Goal: Contribute content: Contribute content

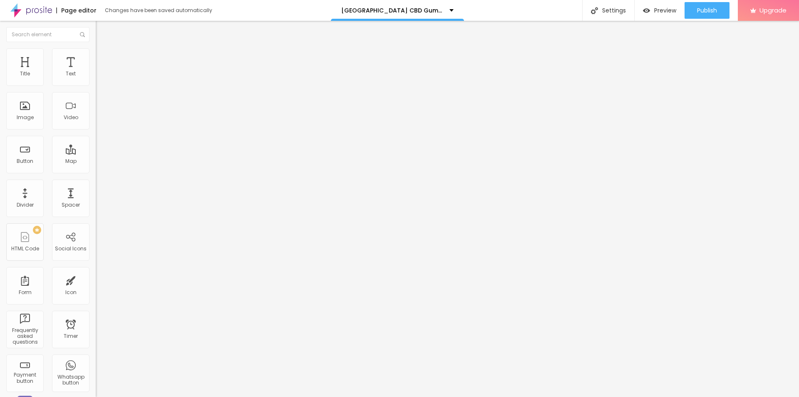
click at [100, 120] on icon "button" at bounding box center [101, 117] width 3 height 3
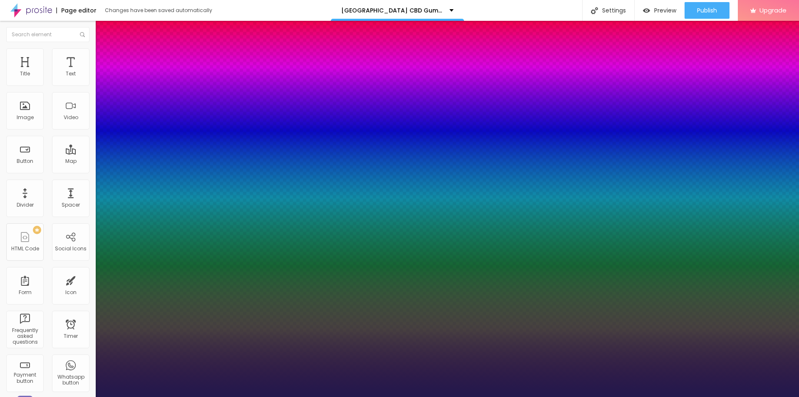
type input "31"
type input "1"
type input "35"
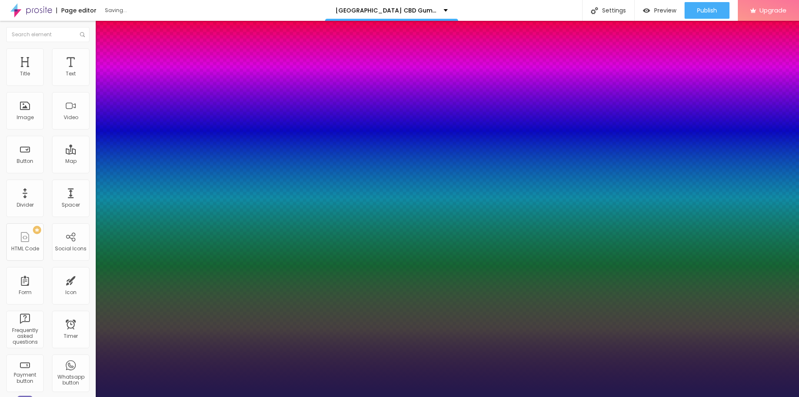
type input "1"
type input "36"
type input "1"
type input "37"
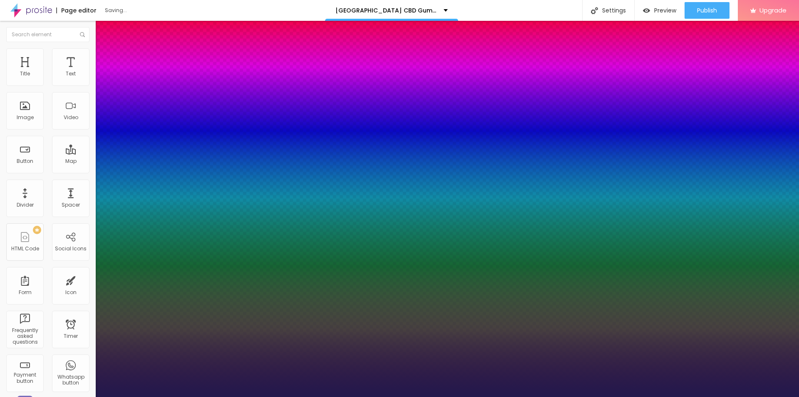
type input "37"
type input "1"
type input "36"
type input "1"
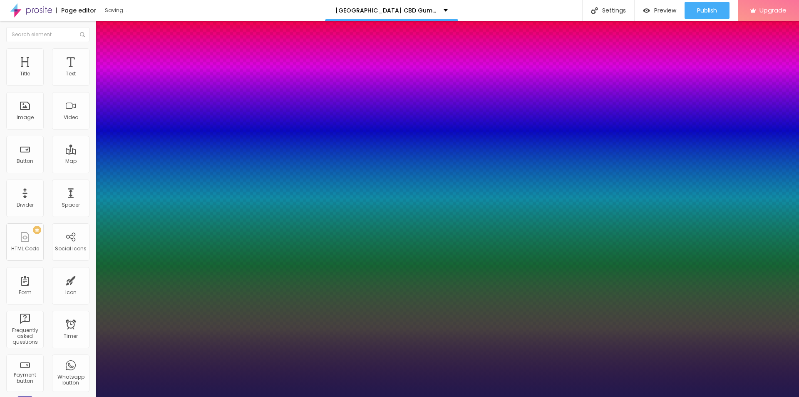
type input "35"
type input "1"
type input "33"
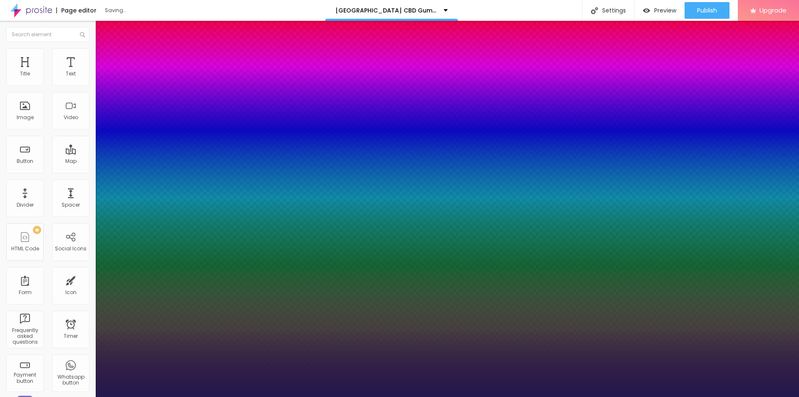
type input "1"
drag, startPoint x: 113, startPoint y: 234, endPoint x: 123, endPoint y: 233, distance: 10.5
type input "33"
type input "1"
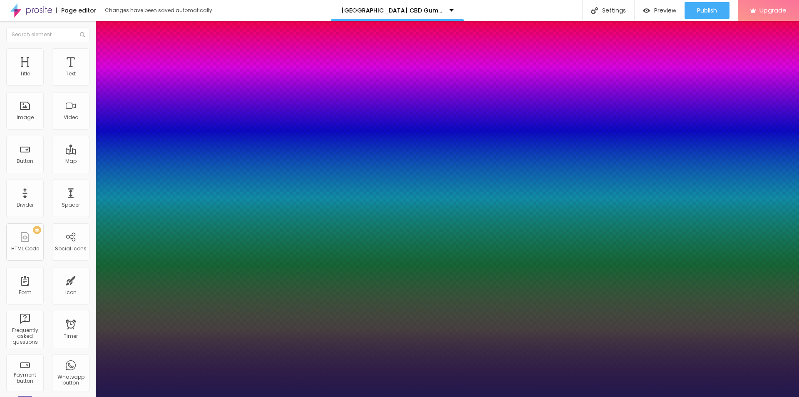
type input "33"
type input "1"
type input "34"
type input "1"
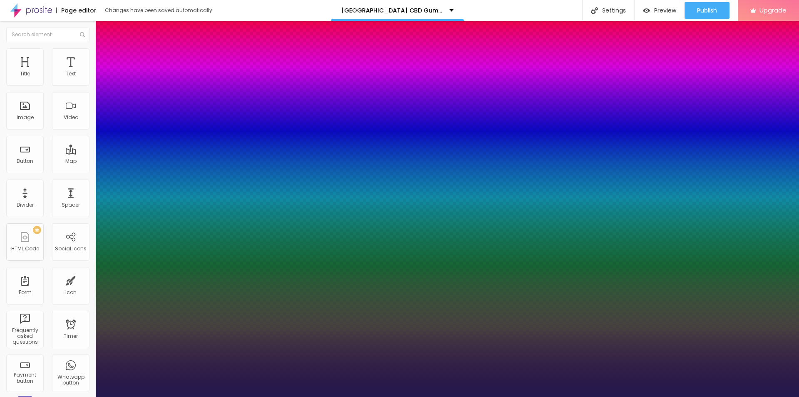
type input "35"
type input "1"
type input "36"
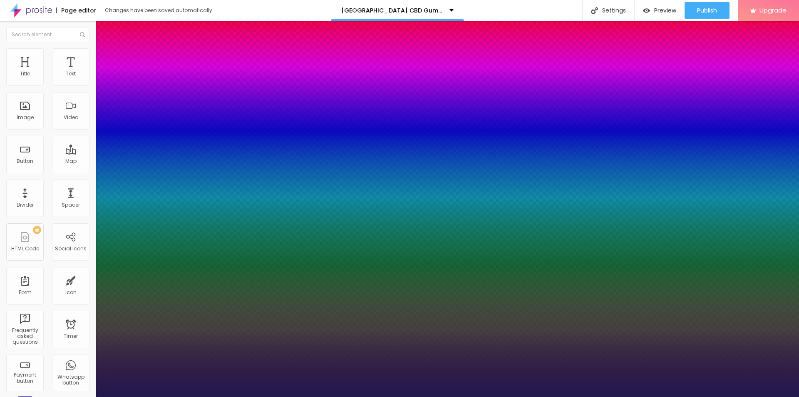
type input "1"
type input "37"
type input "1"
type input "39"
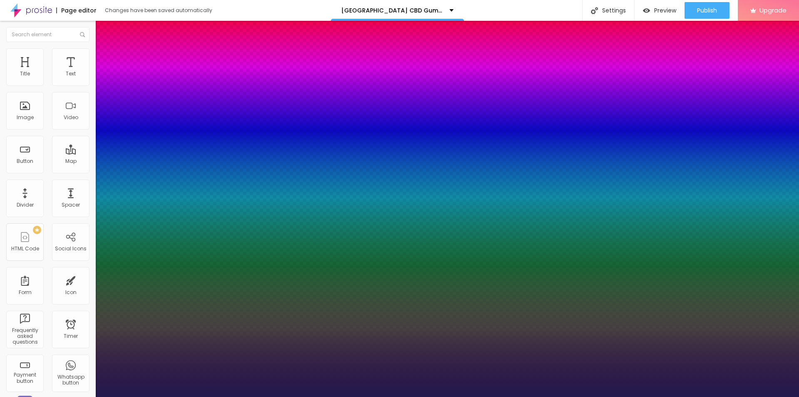
type input "39"
type input "1"
type input "40"
type input "1"
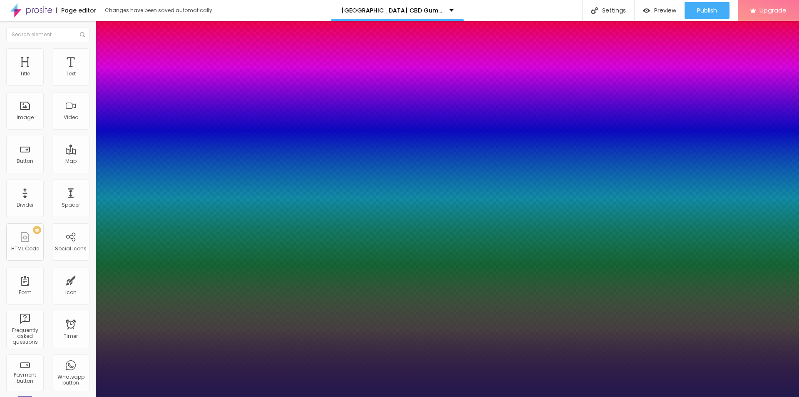
type input "41"
type input "1"
type input "42"
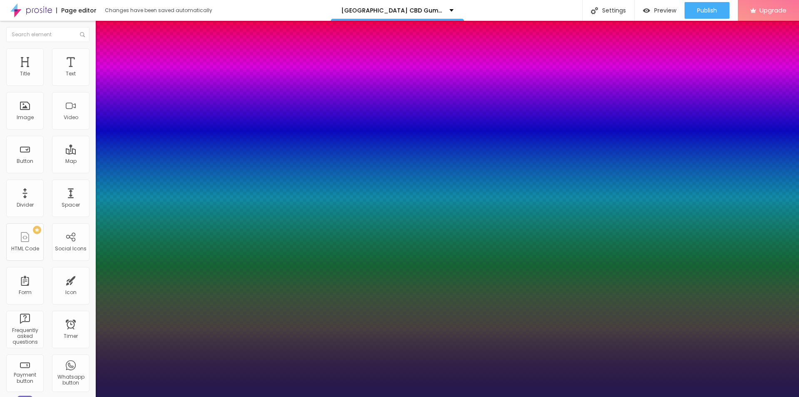
type input "1"
type input "43"
type input "1"
drag, startPoint x: 121, startPoint y: 233, endPoint x: 130, endPoint y: 236, distance: 8.7
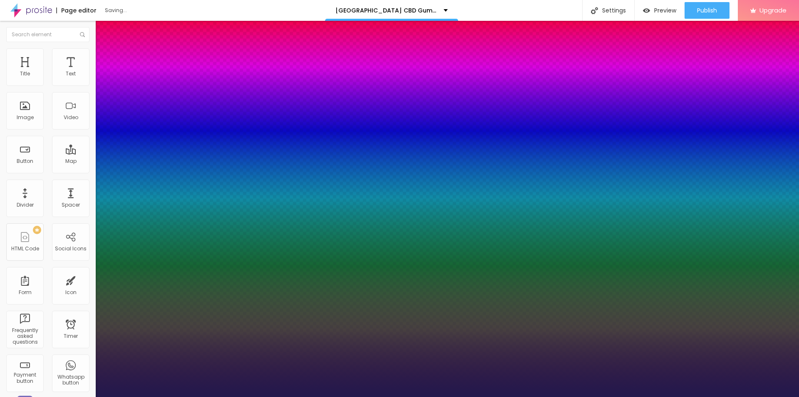
type input "43"
type input "1"
type input "0.1"
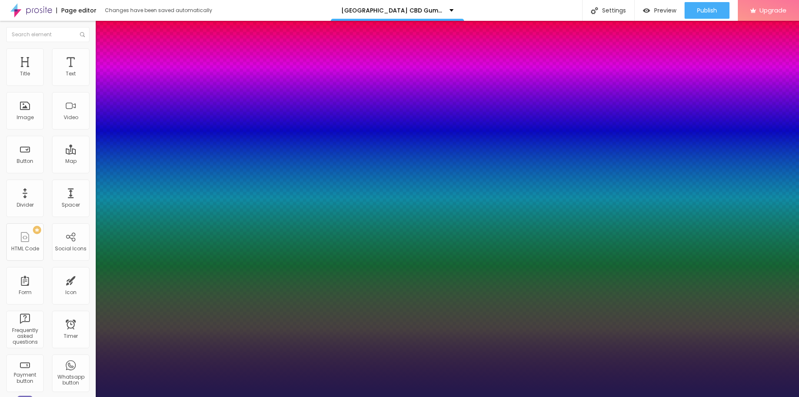
type input "1"
type input "0.2"
type input "1"
type input "0.3"
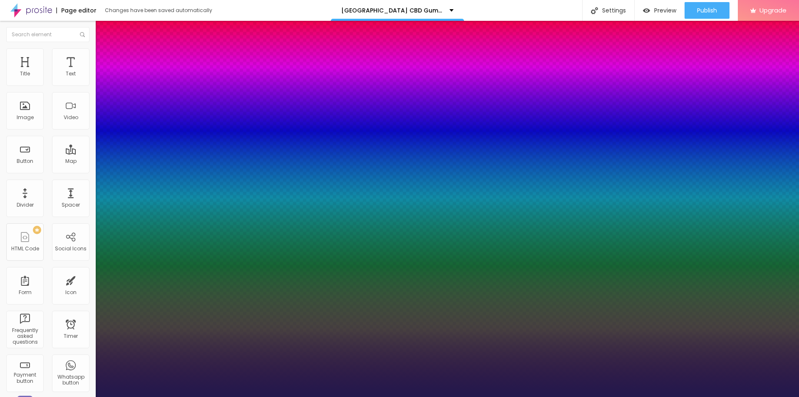
type input "0.3"
type input "1"
type input "0.4"
type input "1"
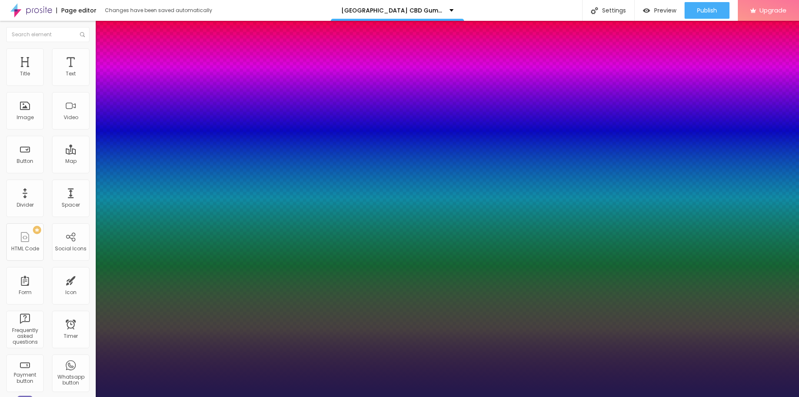
type input "0.5"
type input "1"
type input "0.6"
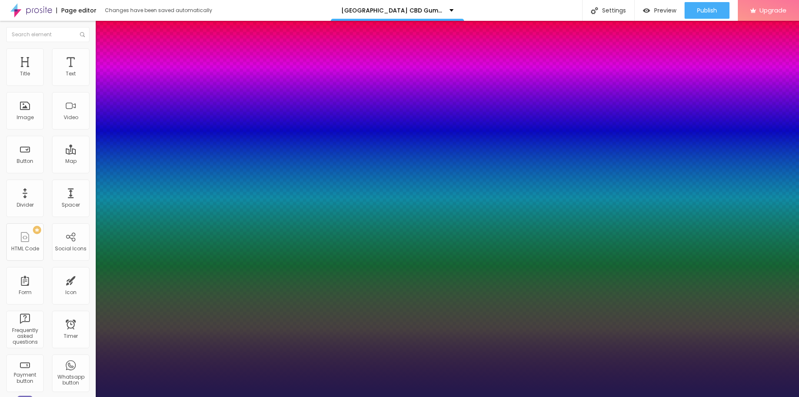
type input "1"
type input "0.8"
type input "1"
type input "0.9"
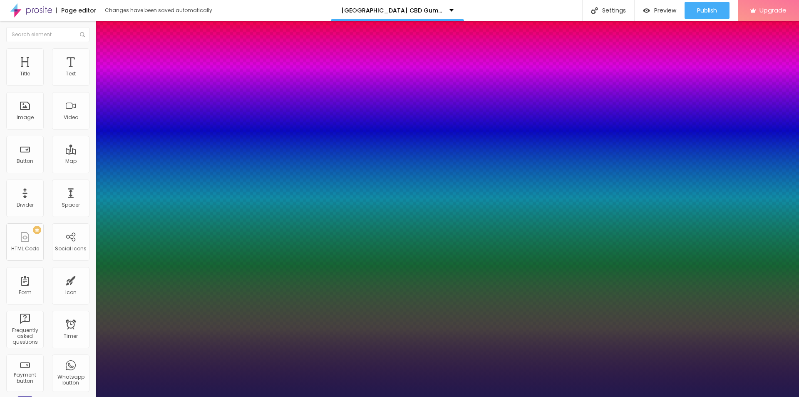
type input "0.9"
type input "1"
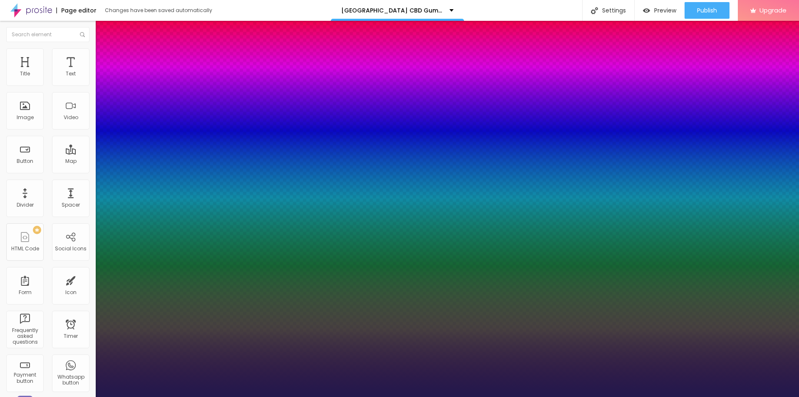
type input "1.1"
type input "1"
type input "1.3"
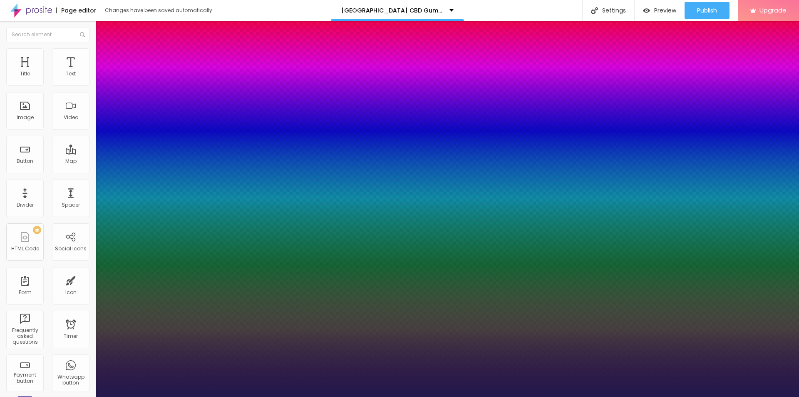
type input "1"
type input "1.6"
type input "1"
type input "1.8"
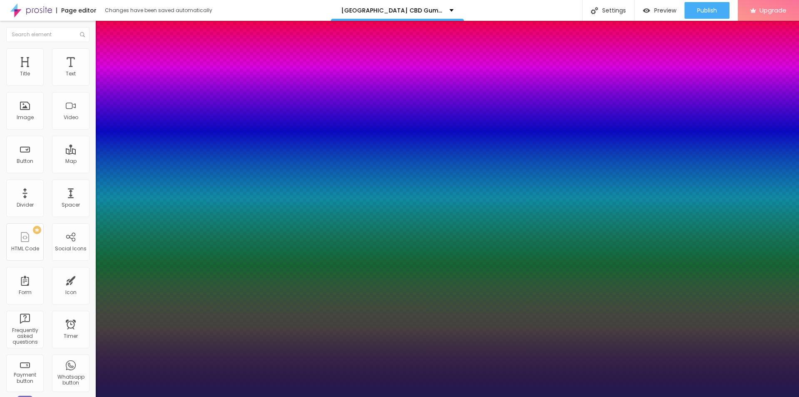
type input "1.8"
type input "1"
type input "1.9"
type input "1"
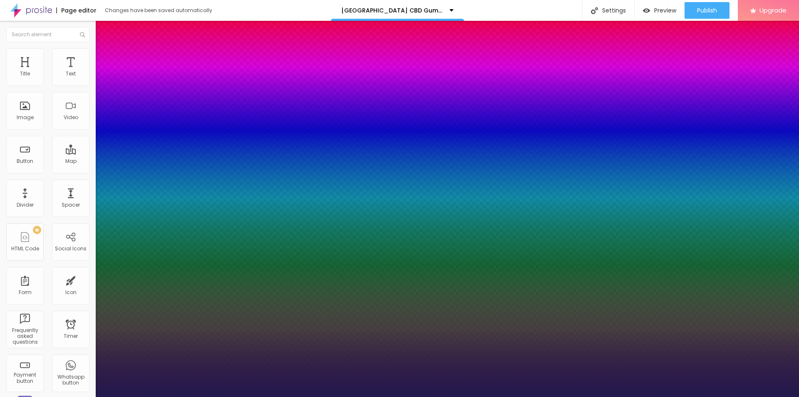
drag, startPoint x: 108, startPoint y: 252, endPoint x: 119, endPoint y: 254, distance: 11.0
type input "1.9"
type input "5"
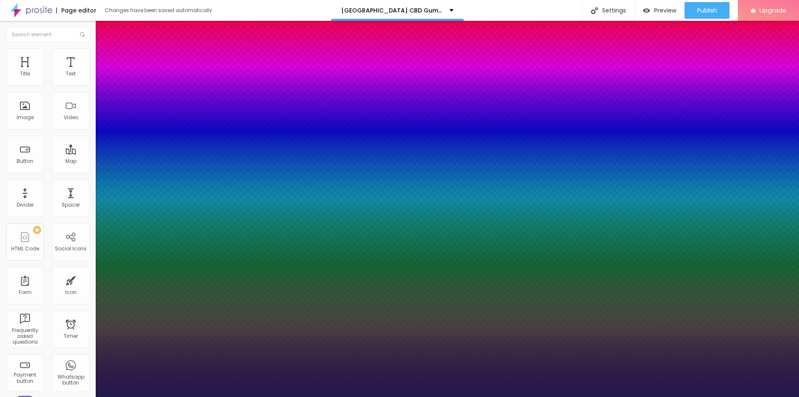
type input "6"
type input "7"
type input "8"
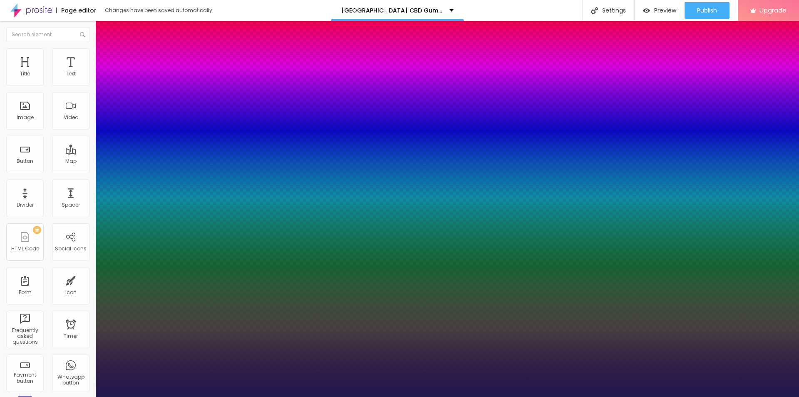
type input "8"
type input "9"
type input "10"
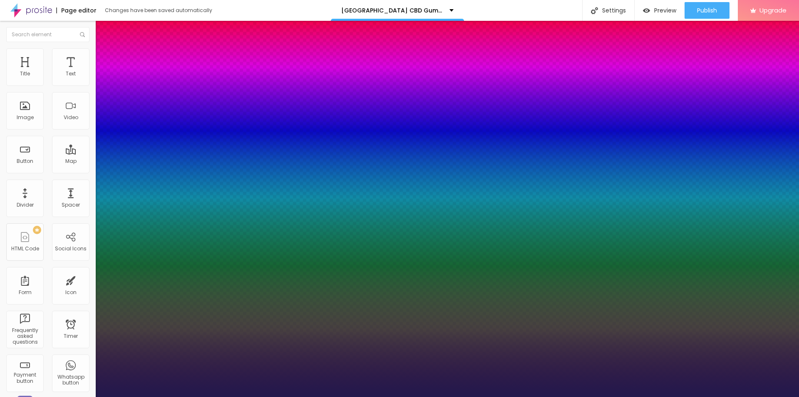
type input "11"
type input "8"
type input "7"
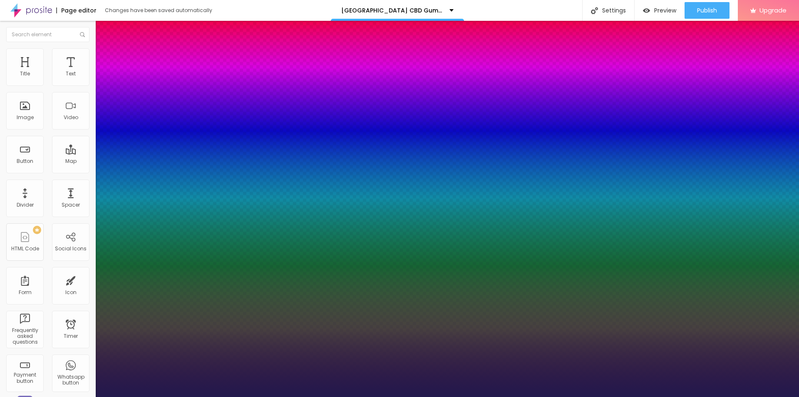
type input "7"
type input "6"
type input "5"
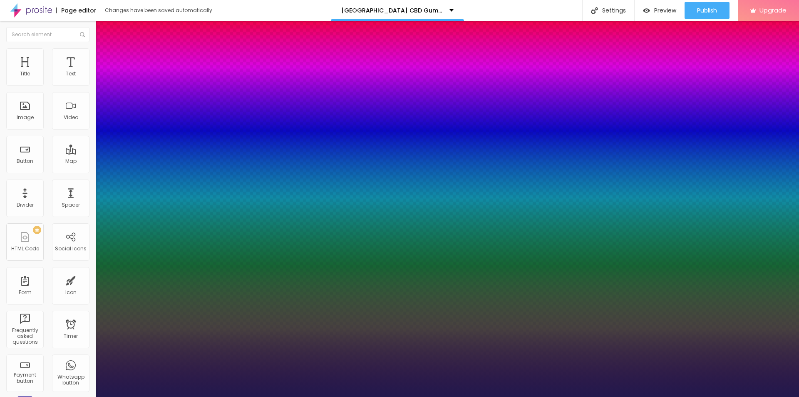
type input "4"
type input "3"
type input "2"
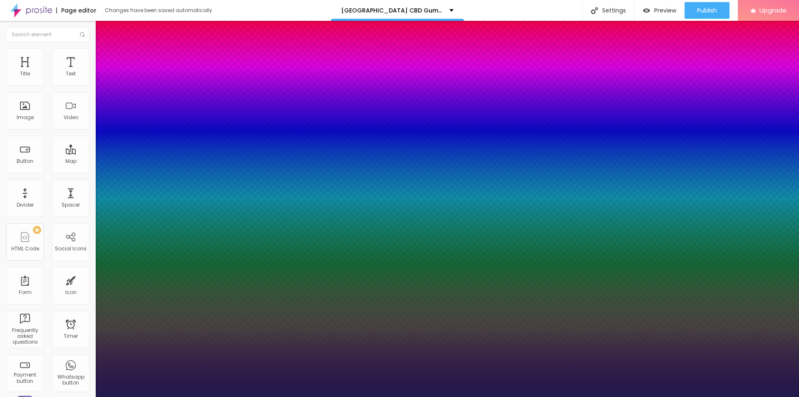
type input "2"
type input "0"
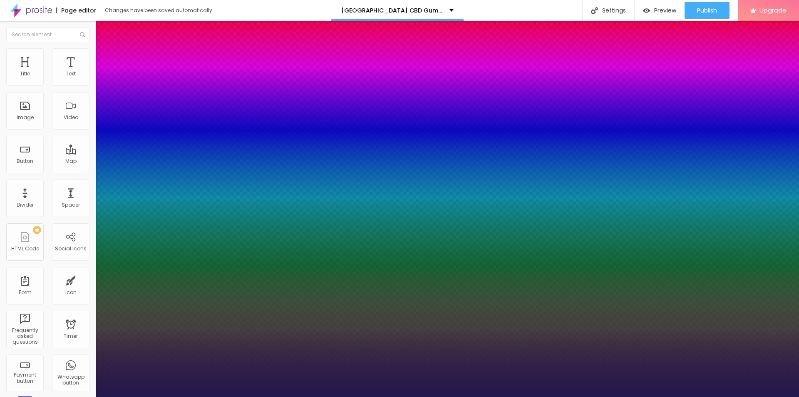
type input "1.4"
type input "1.5"
type input "1.6"
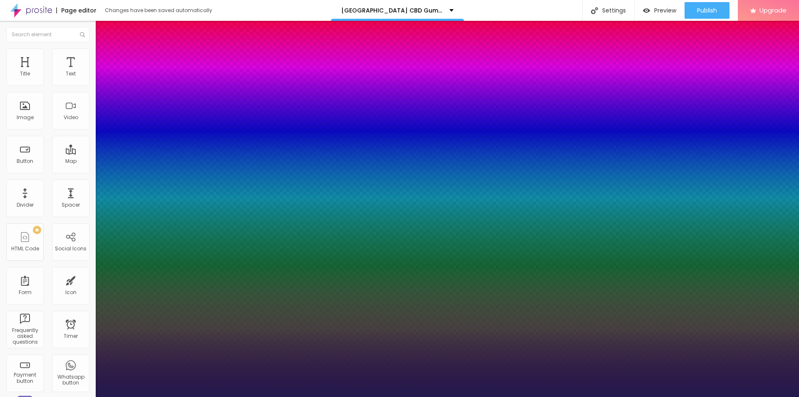
type input "1.6"
type input "1.5"
drag, startPoint x: 141, startPoint y: 294, endPoint x: 126, endPoint y: 285, distance: 17.6
type input "1.5"
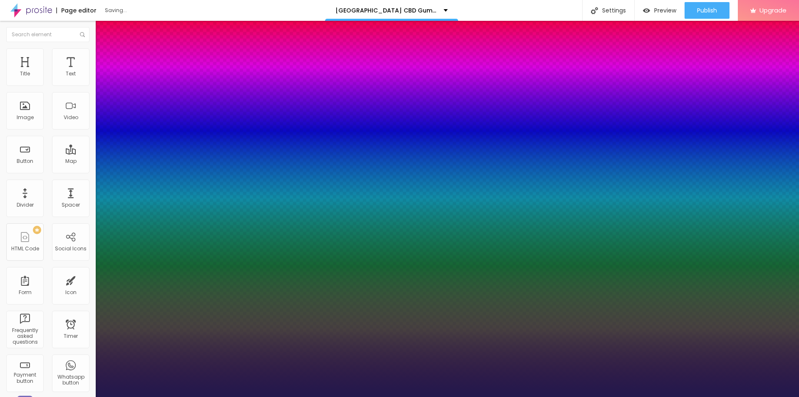
click at [74, 396] on div at bounding box center [399, 397] width 799 height 0
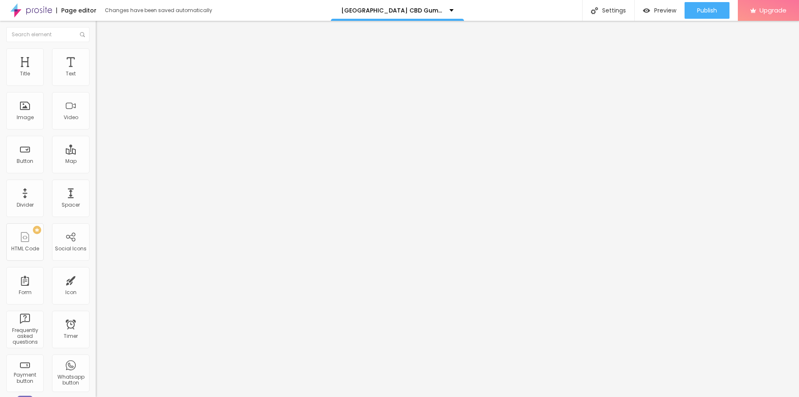
click at [96, 57] on li "Advanced" at bounding box center [144, 52] width 96 height 8
type input "11"
type input "16"
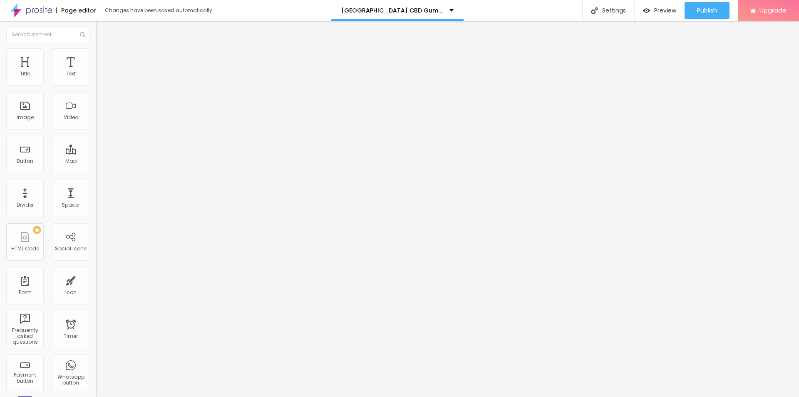
type input "18"
type input "22"
type input "23"
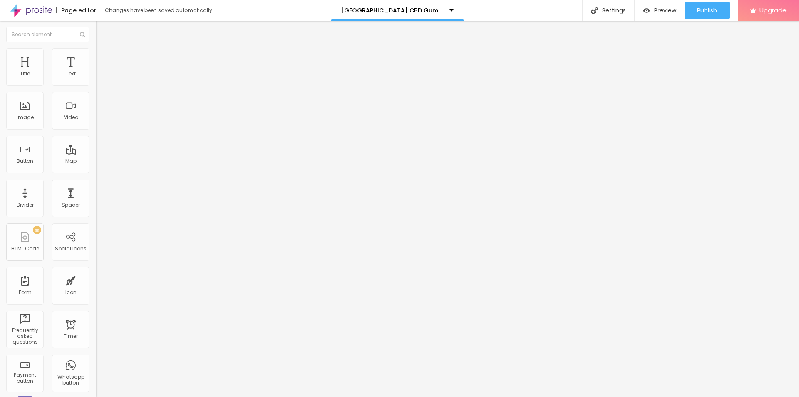
type input "23"
type input "24"
type input "25"
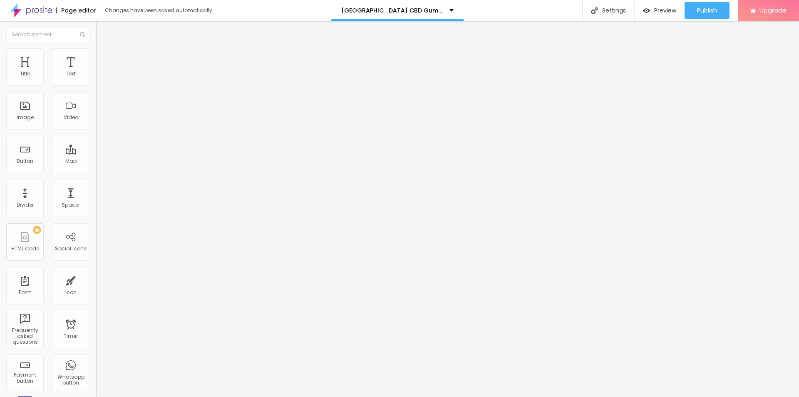
type input "24"
type input "23"
type input "22"
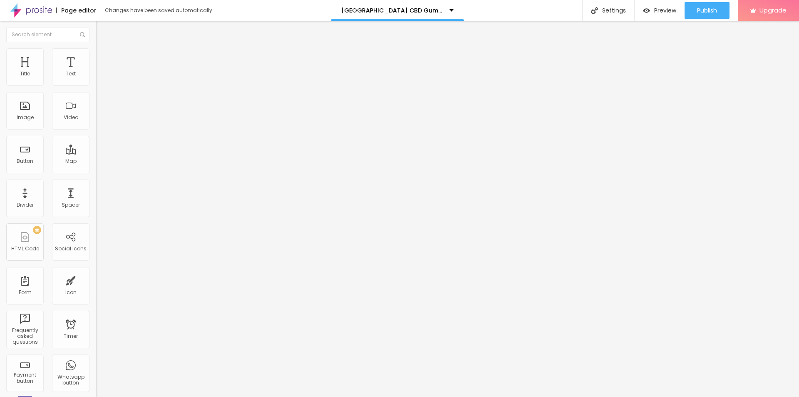
type input "22"
type input "21"
type input "20"
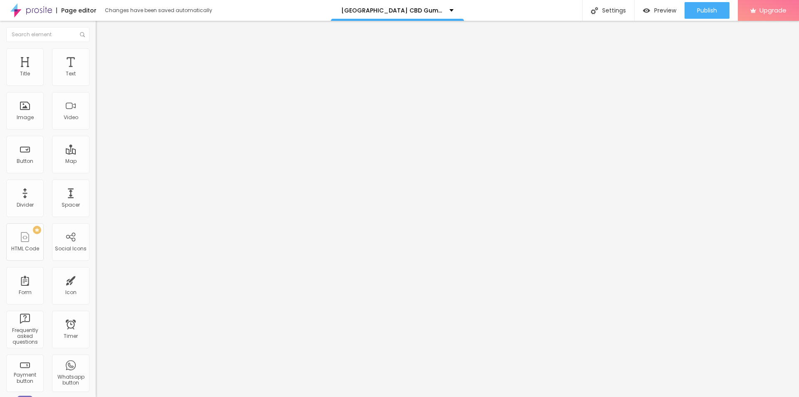
type input "19"
drag, startPoint x: 25, startPoint y: 82, endPoint x: 29, endPoint y: 83, distance: 4.2
type input "19"
click at [96, 153] on input "range" at bounding box center [123, 156] width 54 height 7
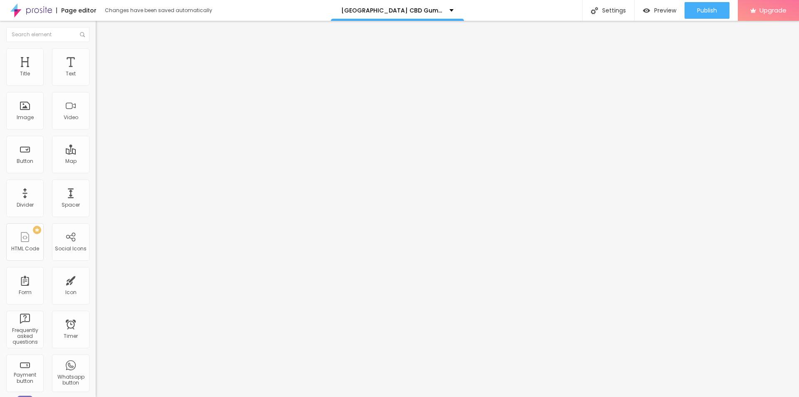
click at [103, 49] on span "Style" at bounding box center [109, 45] width 12 height 7
click at [99, 149] on icon "button" at bounding box center [101, 146] width 5 height 5
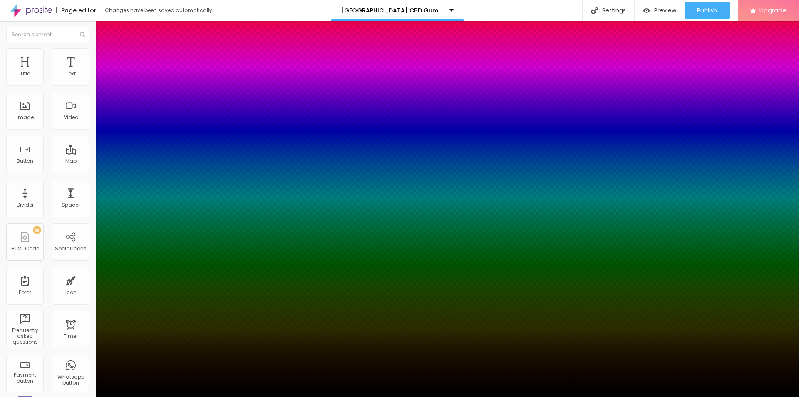
click at [125, 252] on div at bounding box center [399, 198] width 799 height 397
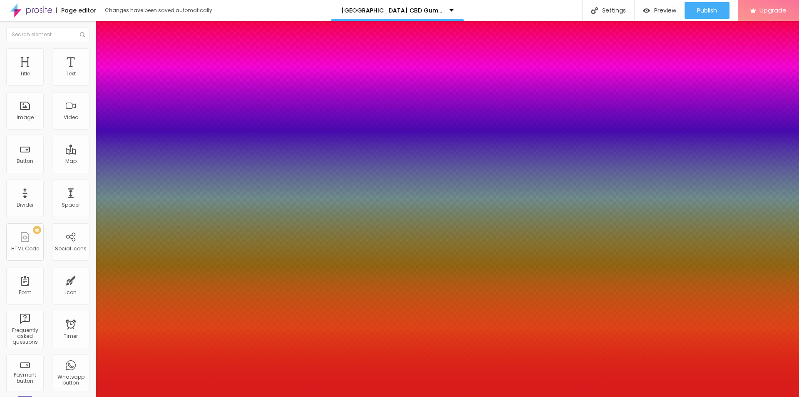
click at [130, 255] on div at bounding box center [399, 198] width 799 height 397
type input "#D81C1C"
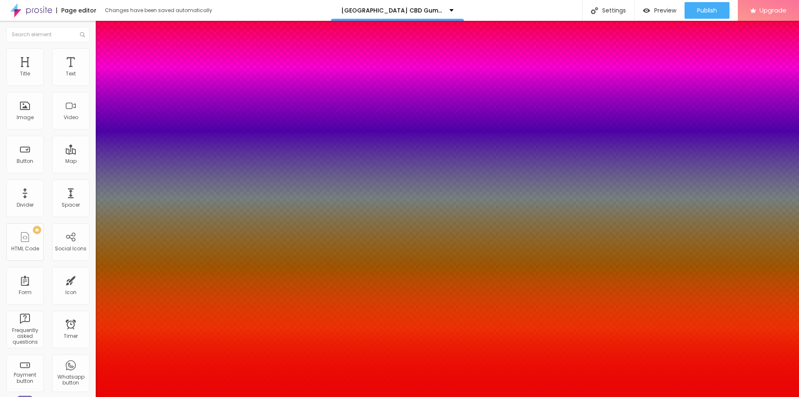
click at [136, 251] on div at bounding box center [399, 198] width 799 height 397
click at [151, 396] on div at bounding box center [399, 402] width 799 height 0
click at [25, 396] on div at bounding box center [399, 397] width 799 height 0
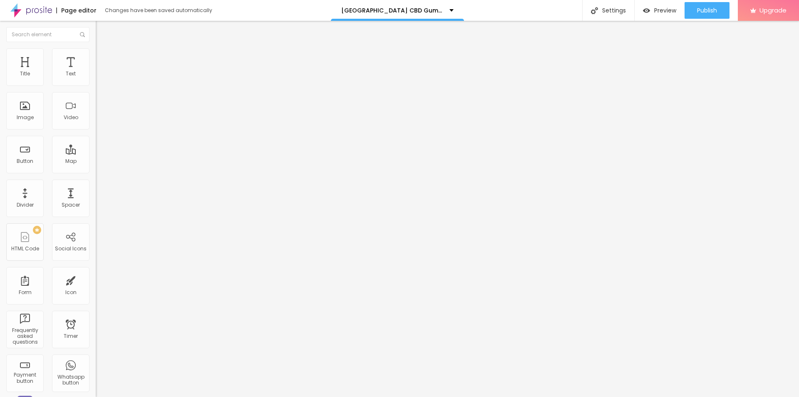
click at [102, 29] on div "Edit Title" at bounding box center [120, 30] width 37 height 7
click at [96, 72] on span "Add image" at bounding box center [113, 67] width 34 height 7
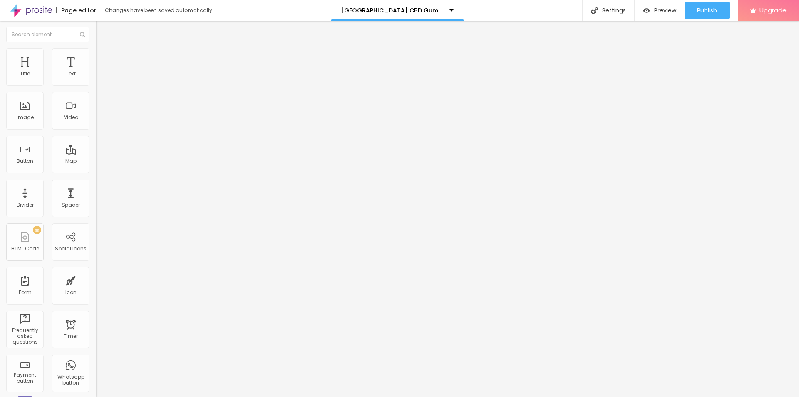
click at [96, 84] on input "text" at bounding box center [146, 80] width 100 height 8
paste input "[GEOGRAPHIC_DATA] CBD Gummies"
type input "[GEOGRAPHIC_DATA] CBD Gummies"
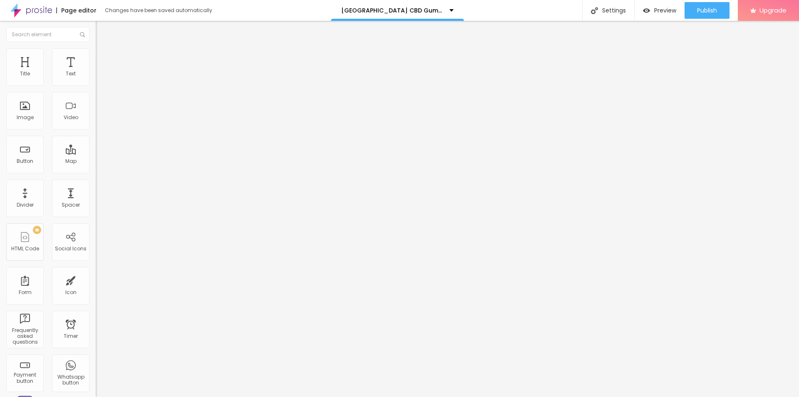
scroll to position [0, 0]
click at [96, 171] on input "https://" at bounding box center [146, 166] width 100 height 8
paste input "[DOMAIN_NAME][URL]"
type input "[URL][DOMAIN_NAME]"
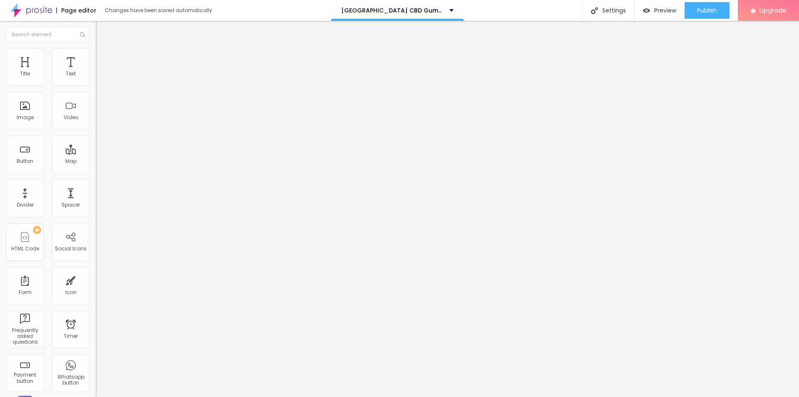
scroll to position [0, 0]
click at [96, 269] on div "Edit Image Content Style Advanced Change image Image description (Alt) Fern Val…" at bounding box center [144, 209] width 96 height 376
click at [96, 49] on img at bounding box center [99, 51] width 7 height 7
type input "95"
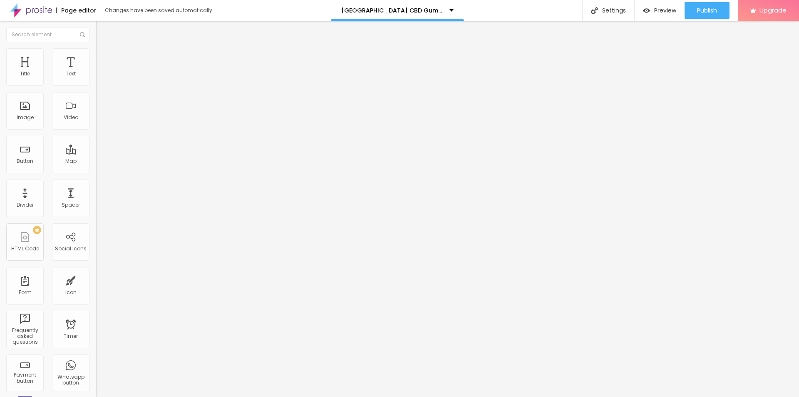
type input "90"
type input "85"
type input "80"
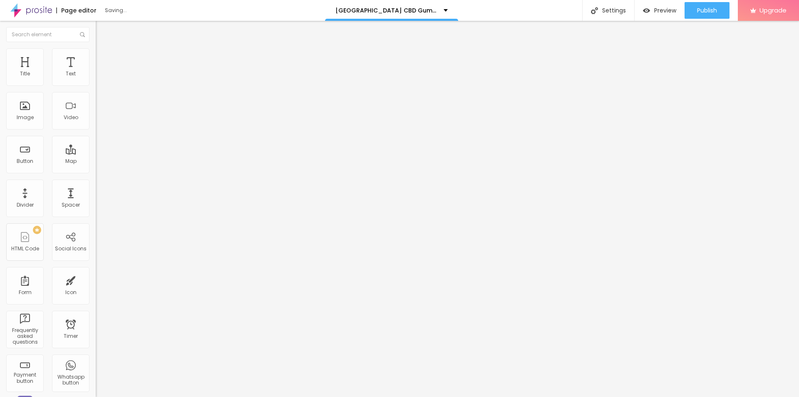
type input "80"
type input "75"
type input "70"
drag, startPoint x: 85, startPoint y: 90, endPoint x: 61, endPoint y: 89, distance: 24.1
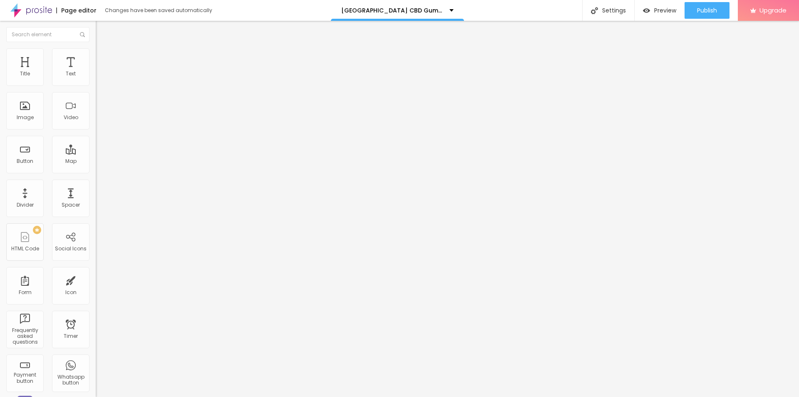
type input "70"
click at [96, 85] on input "range" at bounding box center [123, 82] width 54 height 7
drag, startPoint x: 23, startPoint y: 103, endPoint x: 30, endPoint y: 105, distance: 7.1
click at [96, 183] on div at bounding box center [144, 186] width 96 height 7
type input "20"
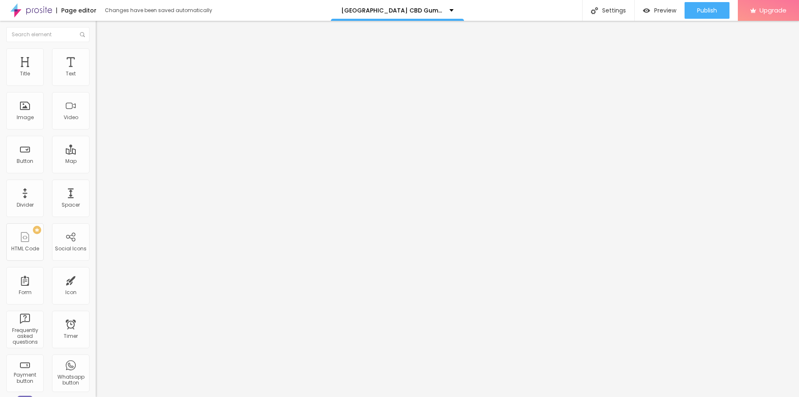
type input "20"
type input "23"
type input "25"
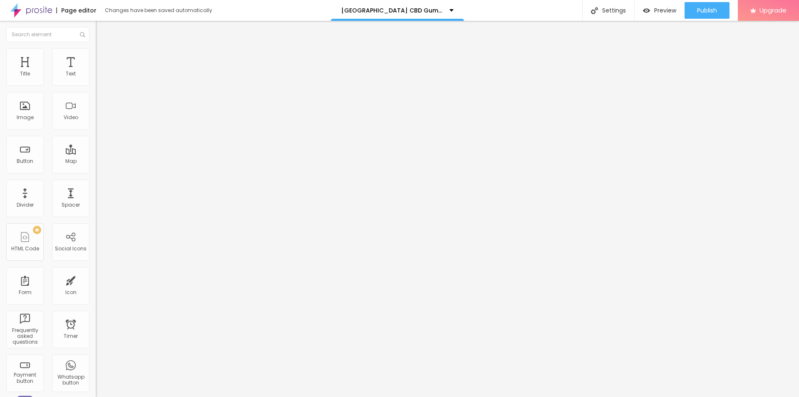
type input "26"
type input "28"
type input "33"
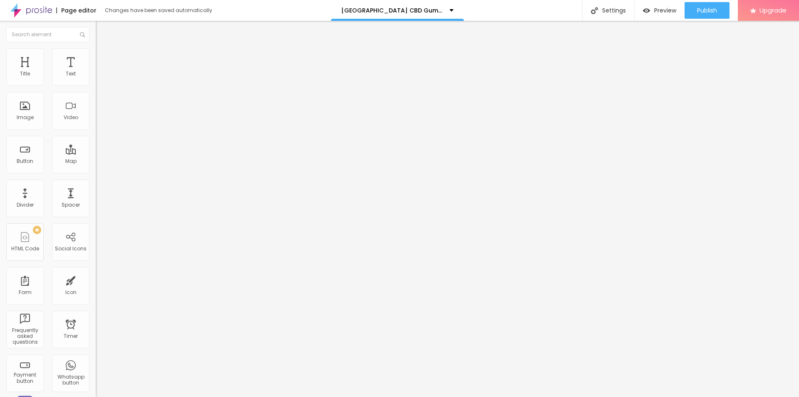
type input "33"
type input "35"
type input "36"
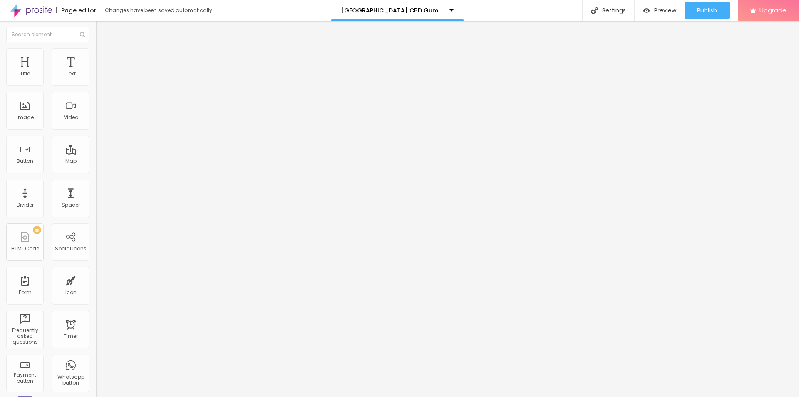
type input "46"
type input "49"
type input "51"
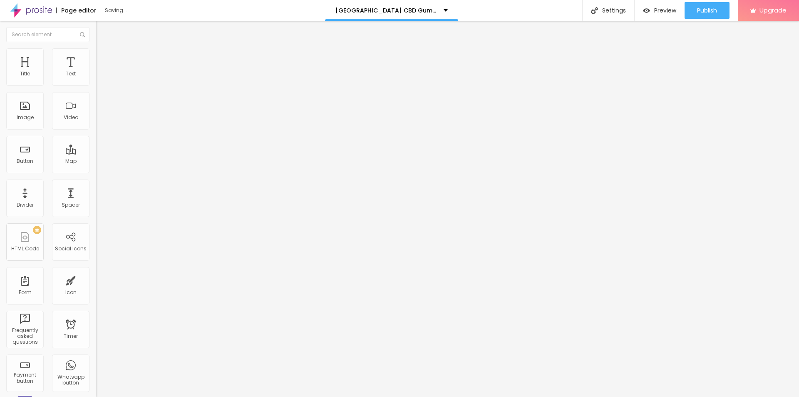
drag, startPoint x: 20, startPoint y: 105, endPoint x: 33, endPoint y: 106, distance: 12.5
click at [96, 183] on input "range" at bounding box center [123, 186] width 54 height 7
click at [96, 57] on li "Advanced" at bounding box center [144, 61] width 96 height 8
drag, startPoint x: 26, startPoint y: 83, endPoint x: 34, endPoint y: 83, distance: 7.5
click at [96, 161] on input "range" at bounding box center [123, 164] width 54 height 7
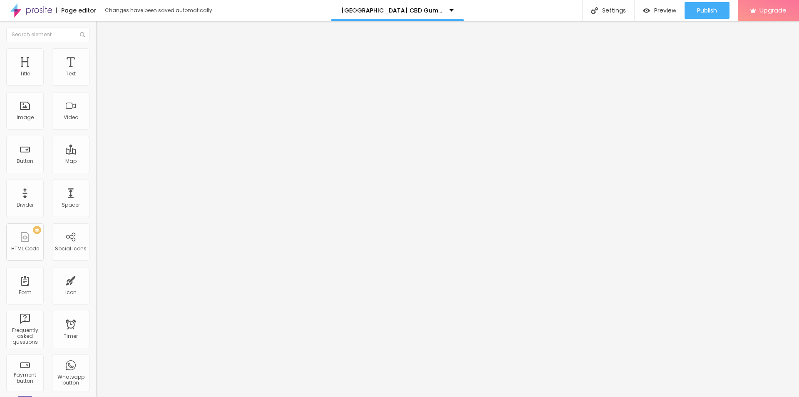
drag, startPoint x: 21, startPoint y: 97, endPoint x: 29, endPoint y: 98, distance: 7.9
click at [96, 279] on input "range" at bounding box center [123, 282] width 54 height 7
click at [96, 46] on img at bounding box center [99, 43] width 7 height 7
click at [102, 27] on img "button" at bounding box center [105, 30] width 7 height 7
click at [703, 11] on span "Publish" at bounding box center [707, 10] width 20 height 7
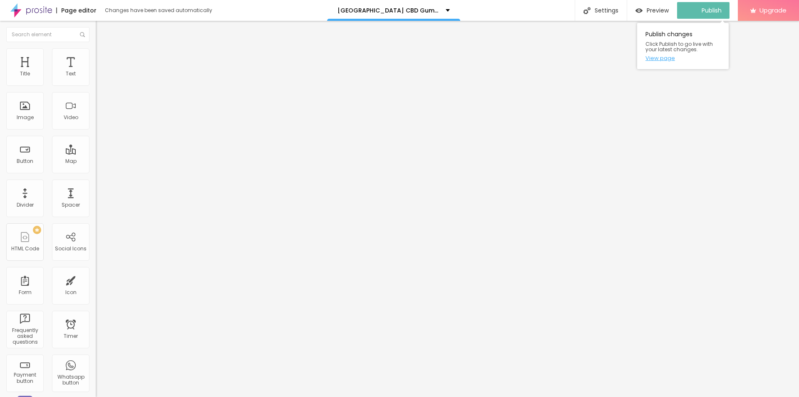
click at [661, 58] on link "View page" at bounding box center [682, 57] width 75 height 5
